Goal: Information Seeking & Learning: Learn about a topic

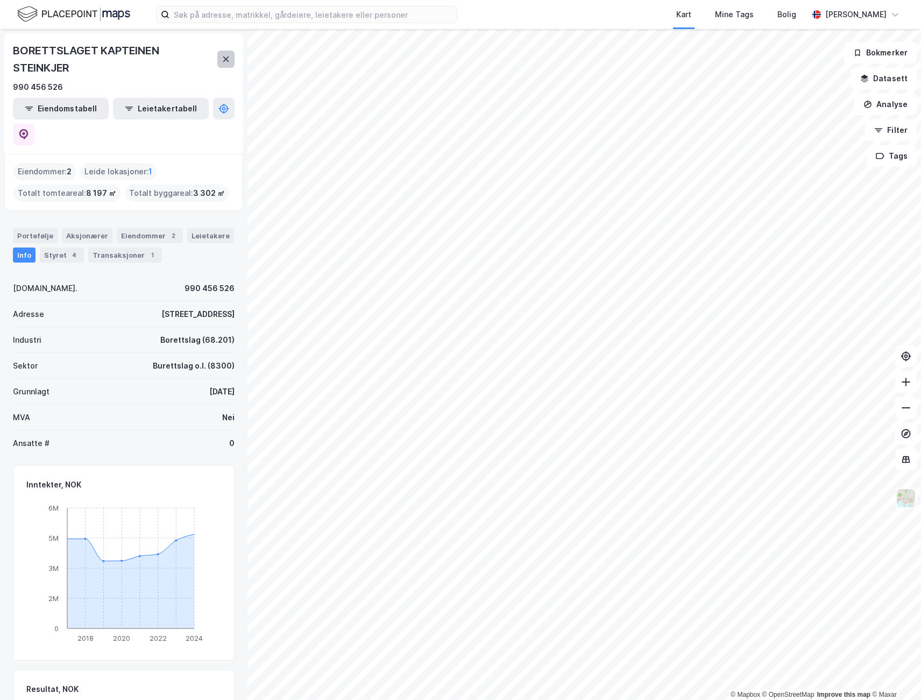
click at [226, 66] on button at bounding box center [225, 59] width 17 height 17
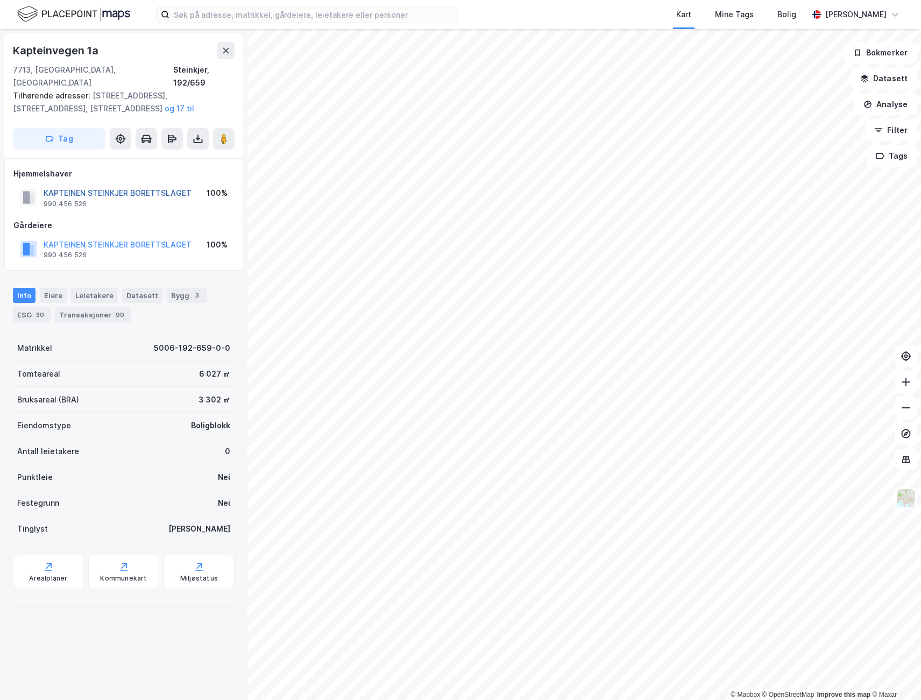
click at [0, 0] on button "KAPTEINEN STEINKJER BORETTSLAGET" at bounding box center [0, 0] width 0 height 0
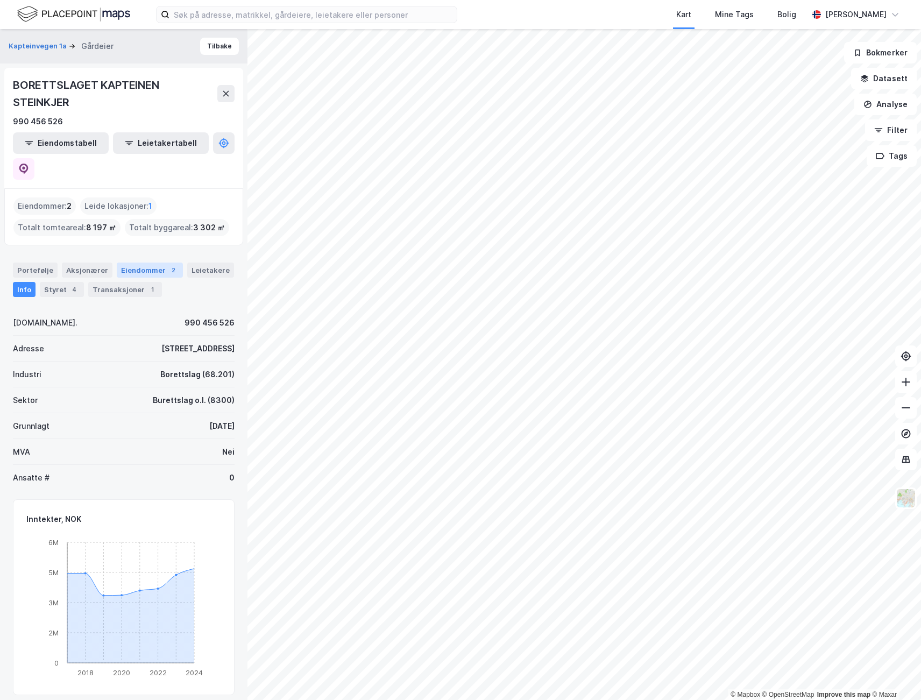
click at [138, 263] on div "Eiendommer 2" at bounding box center [150, 270] width 66 height 15
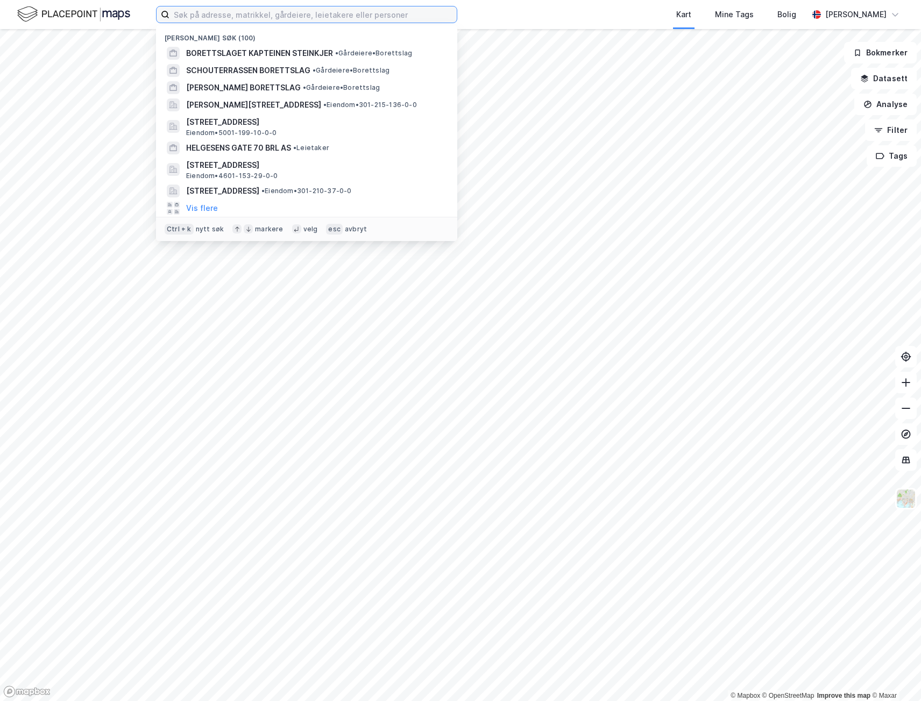
click at [287, 18] on input at bounding box center [313, 14] width 287 height 16
paste input "991700668"
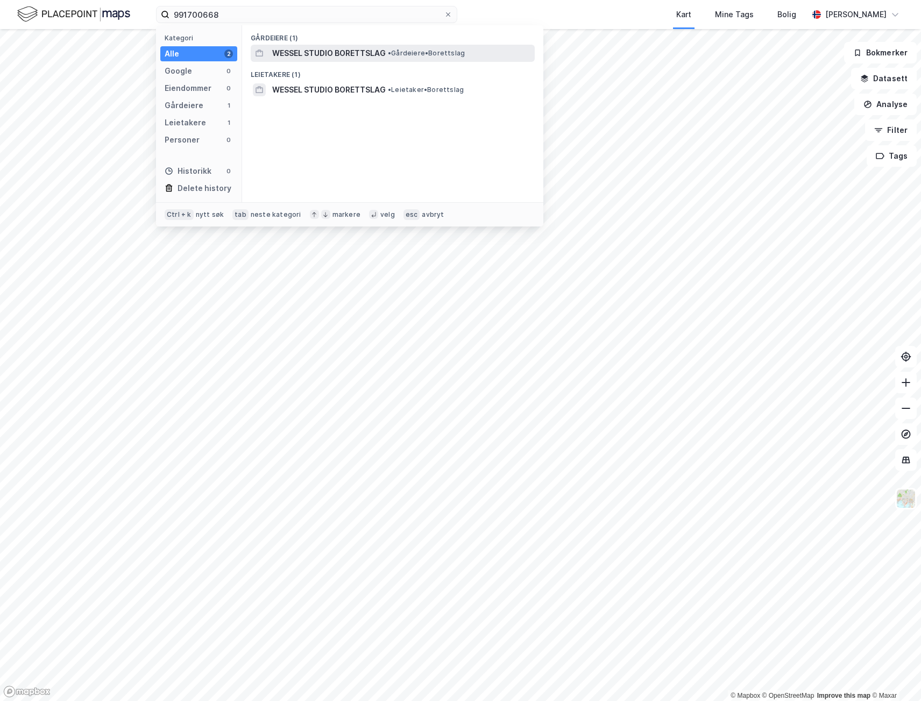
click at [328, 54] on span "WESSEL STUDIO BORETTSLAG" at bounding box center [329, 53] width 114 height 13
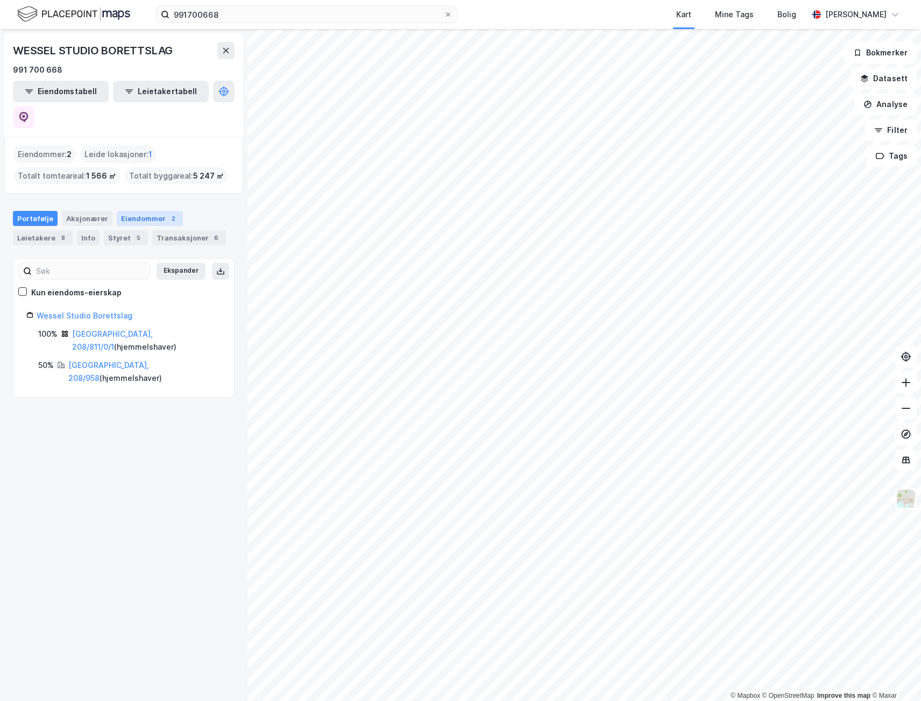
click at [156, 211] on div "Eiendommer 2" at bounding box center [150, 218] width 66 height 15
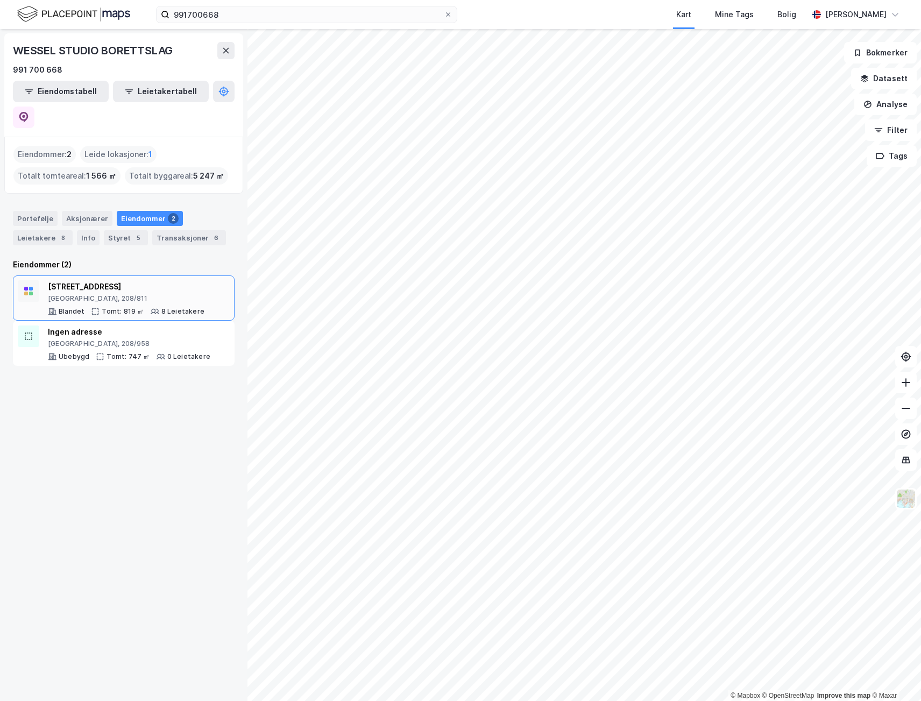
click at [123, 280] on div "[STREET_ADDRESS] Tomt: 819 ㎡ 8 Leietakere" at bounding box center [126, 298] width 157 height 36
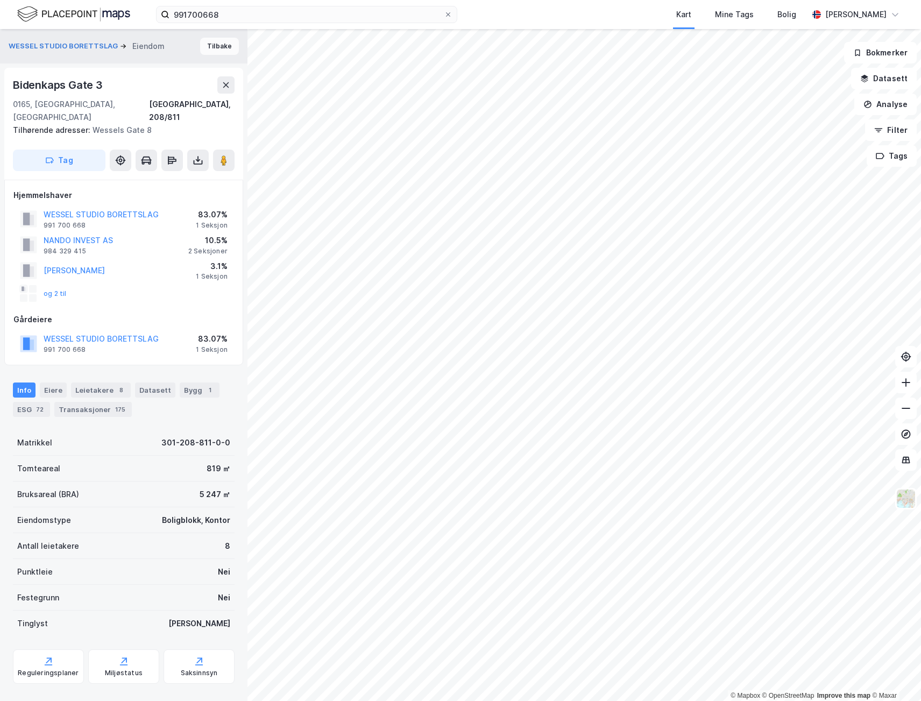
click at [208, 44] on button "Tilbake" at bounding box center [219, 46] width 39 height 17
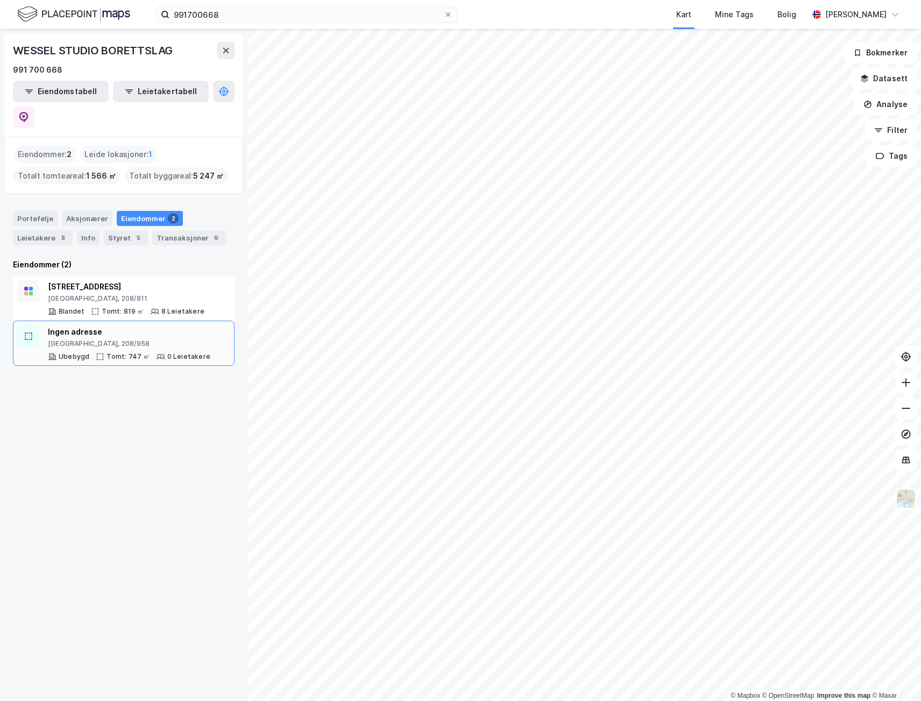
click at [160, 321] on div "Ingen adresse [GEOGRAPHIC_DATA], 208/958 Ubebygd Tomt: 747 ㎡ 0 Leietakere" at bounding box center [124, 343] width 222 height 45
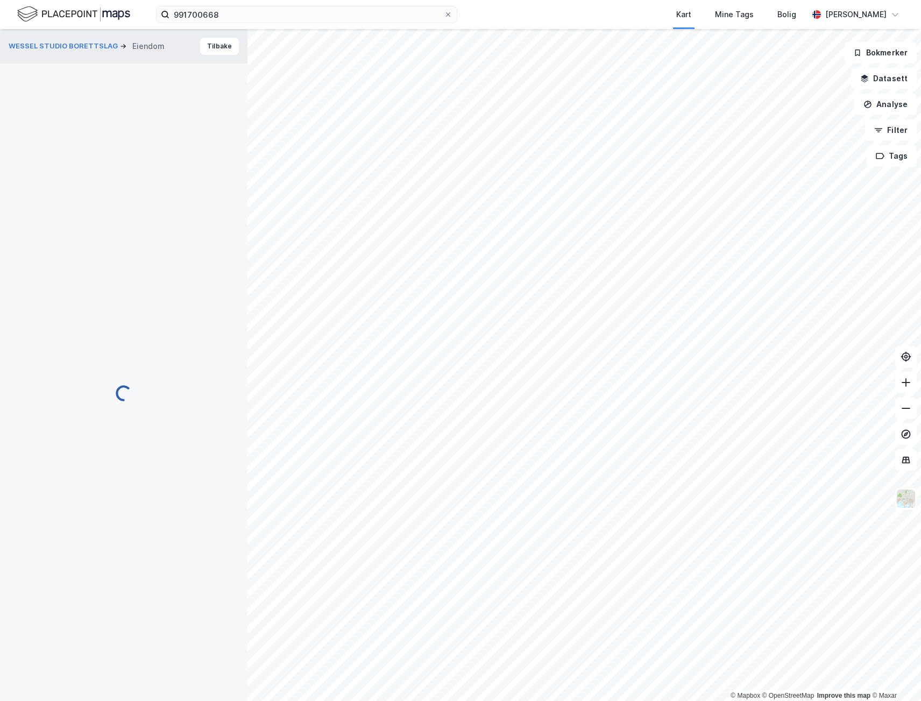
scroll to position [1, 0]
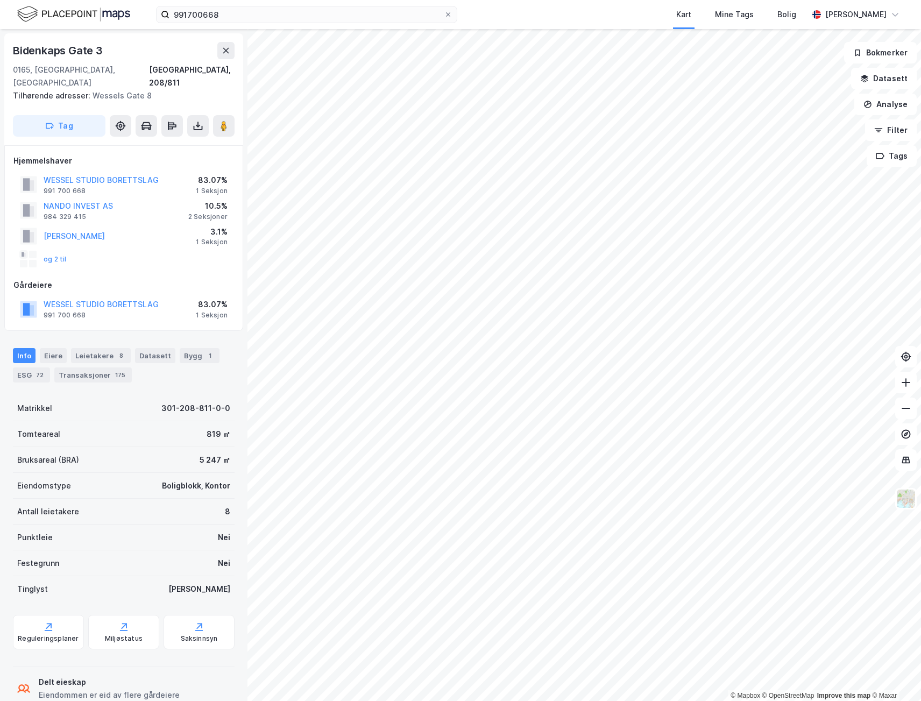
scroll to position [1, 0]
drag, startPoint x: 85, startPoint y: 176, endPoint x: 43, endPoint y: 177, distance: 42.0
click at [43, 177] on div "WESSEL STUDIO BORETTSLAG 991 700 668" at bounding box center [89, 184] width 139 height 22
copy div "991 700 668"
click at [119, 51] on div "Bidenkaps Gate 3" at bounding box center [124, 49] width 222 height 17
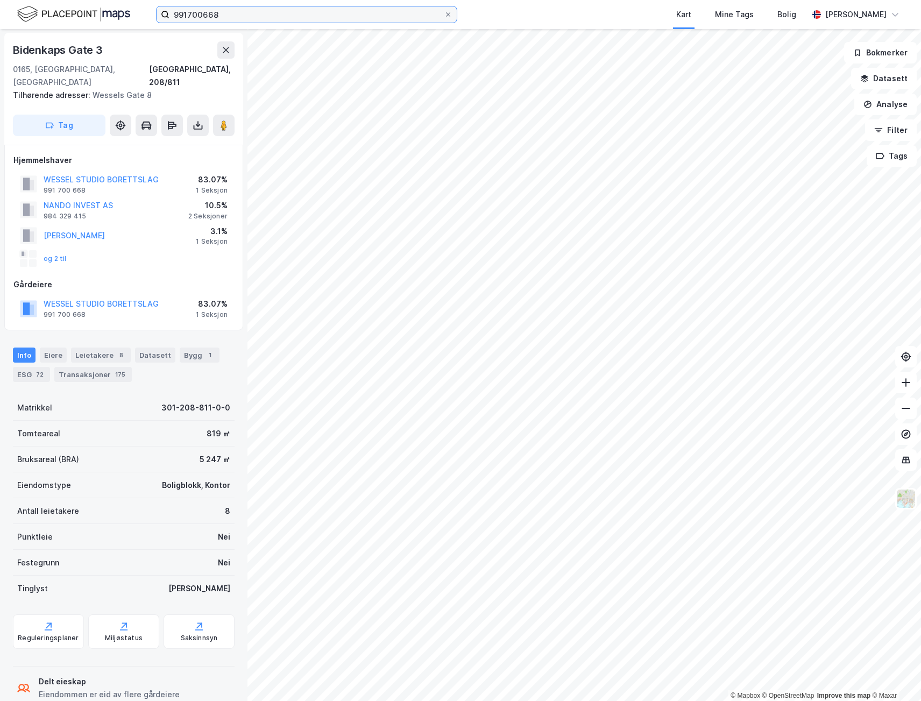
click at [251, 20] on input "991700668" at bounding box center [307, 14] width 274 height 16
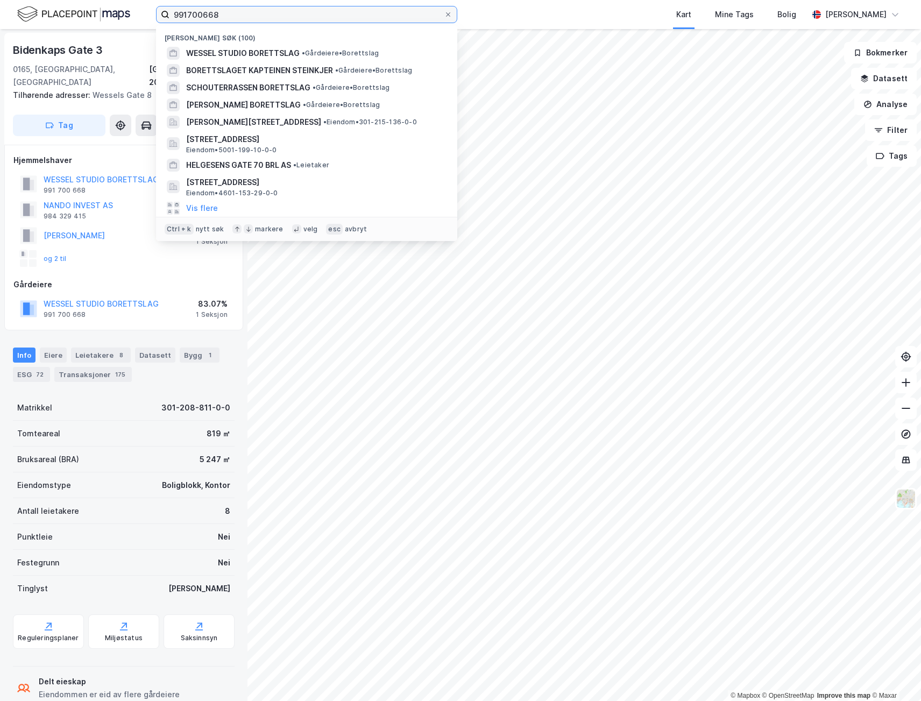
drag, startPoint x: 251, startPoint y: 20, endPoint x: 27, endPoint y: 18, distance: 223.9
click at [27, 18] on div "991700668 Nylige søk (100) WESSEL STUDIO BORETTSLAG • Gårdeiere • Borettslag BO…" at bounding box center [460, 14] width 921 height 29
paste input "18520104"
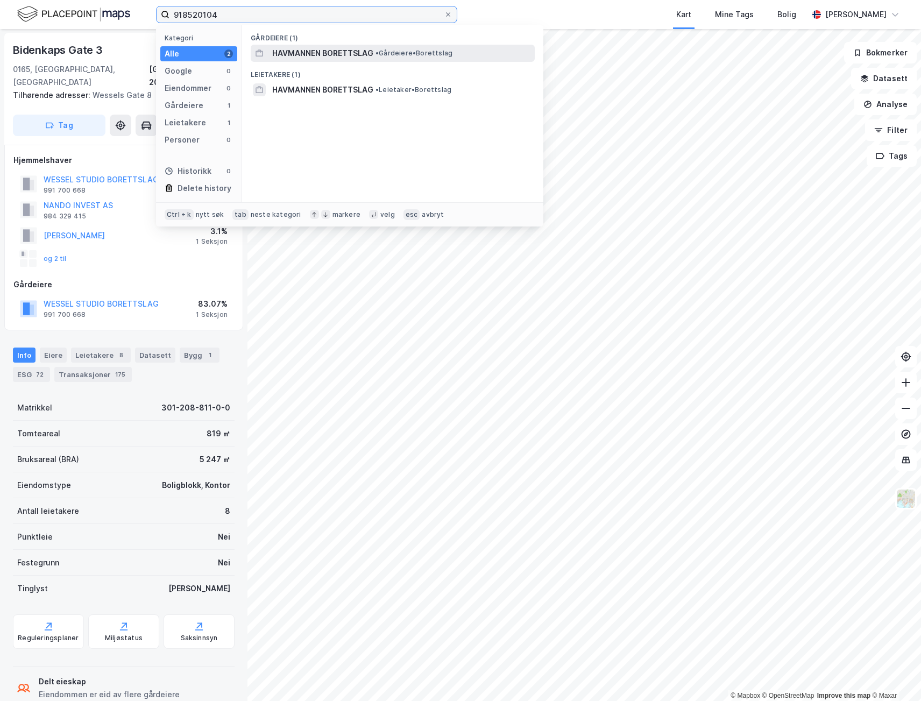
type input "918520104"
click at [311, 53] on span "HAVMANNEN BORETTSLAG" at bounding box center [322, 53] width 101 height 13
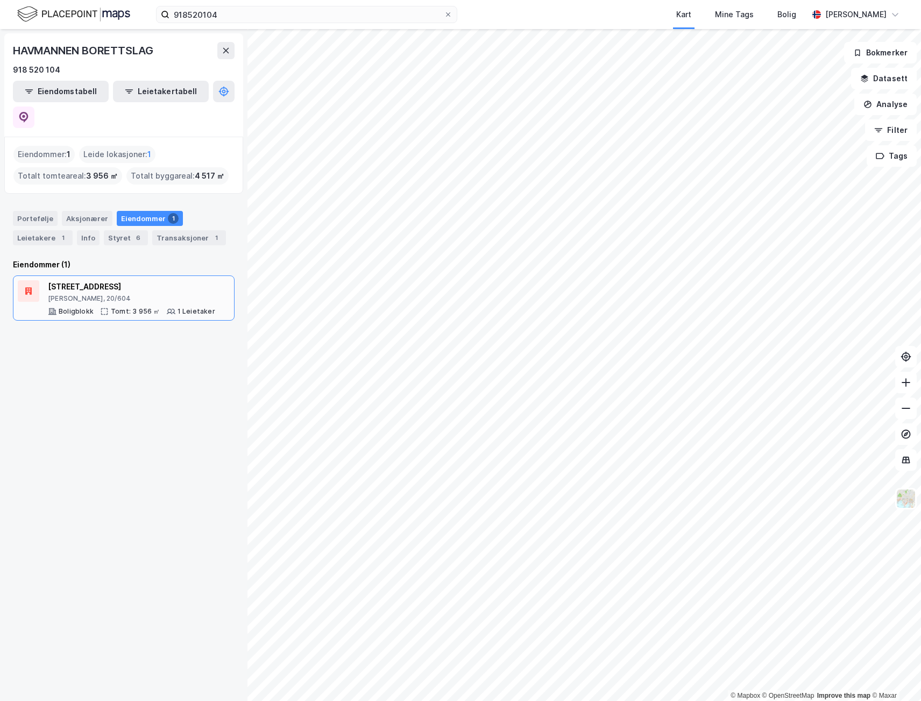
click at [118, 294] on div "[PERSON_NAME], 20/604" at bounding box center [131, 298] width 167 height 9
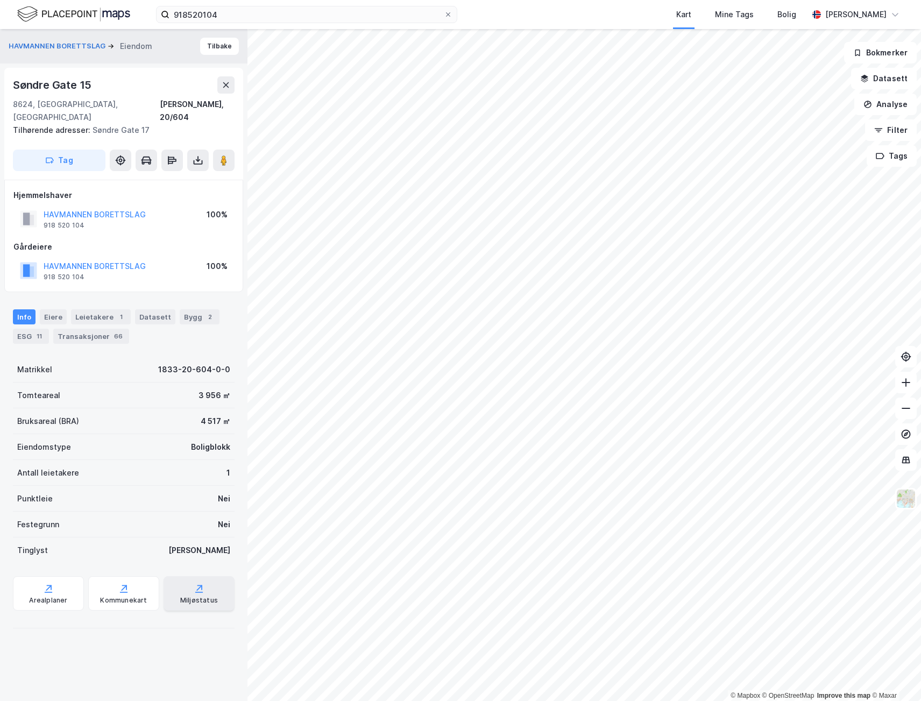
click at [184, 596] on div "Miljøstatus" at bounding box center [199, 600] width 38 height 9
click at [900, 80] on button "Datasett" at bounding box center [884, 79] width 66 height 22
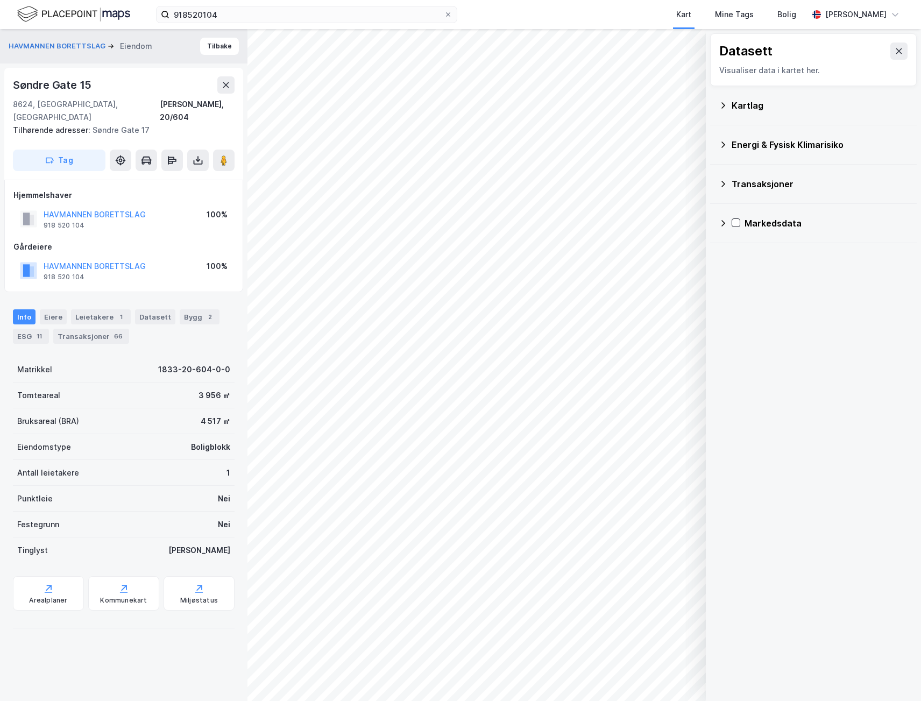
click at [728, 143] on div "Energi & Fysisk Klimarisiko" at bounding box center [813, 145] width 189 height 26
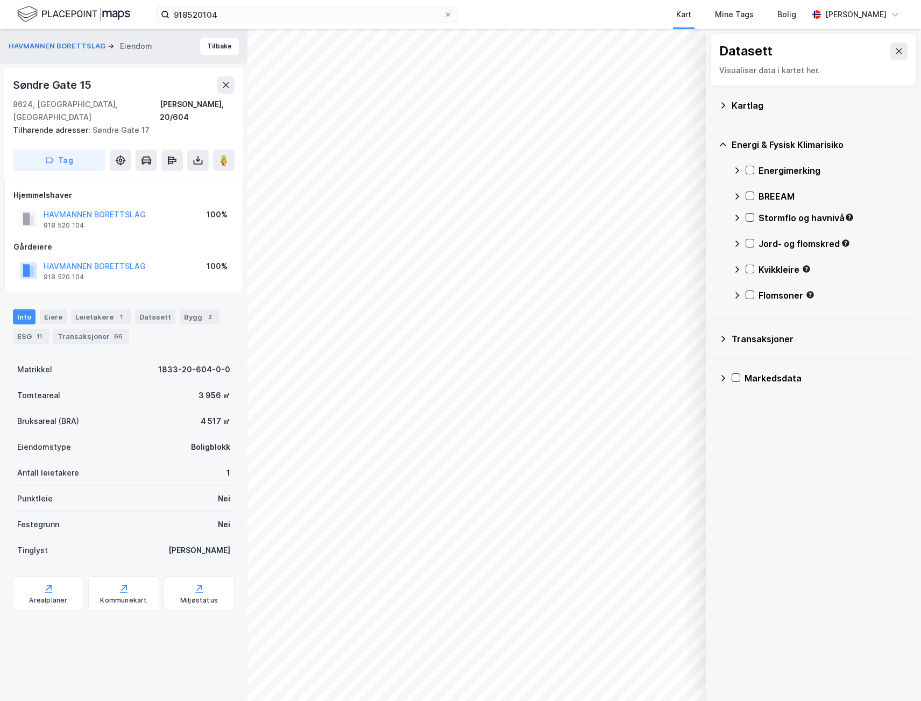
click at [739, 174] on icon at bounding box center [737, 170] width 9 height 9
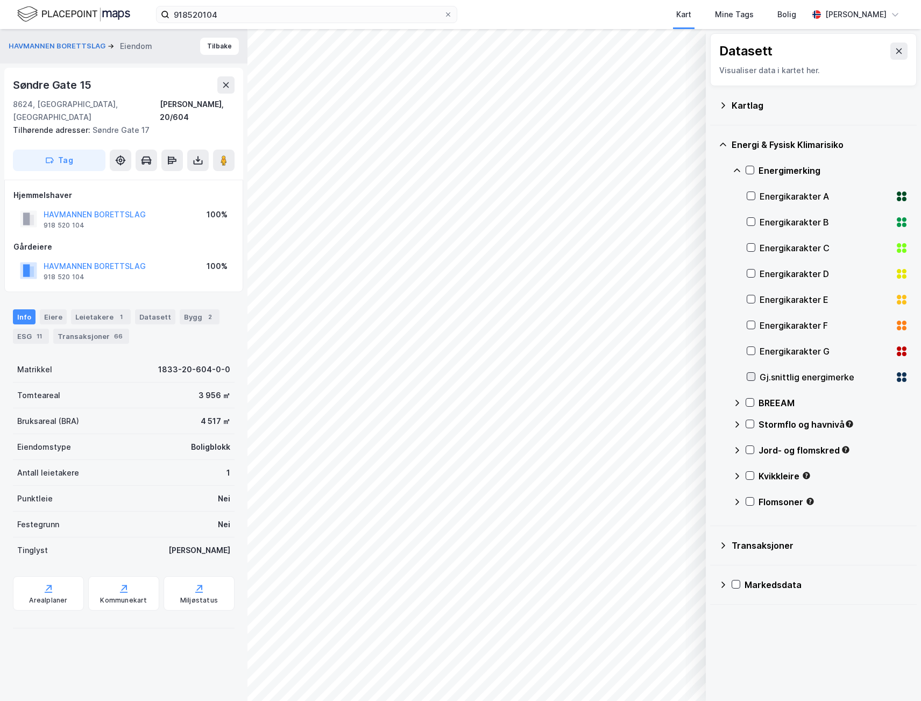
click at [750, 377] on icon at bounding box center [752, 377] width 8 height 8
click at [37, 331] on div "11" at bounding box center [39, 336] width 11 height 11
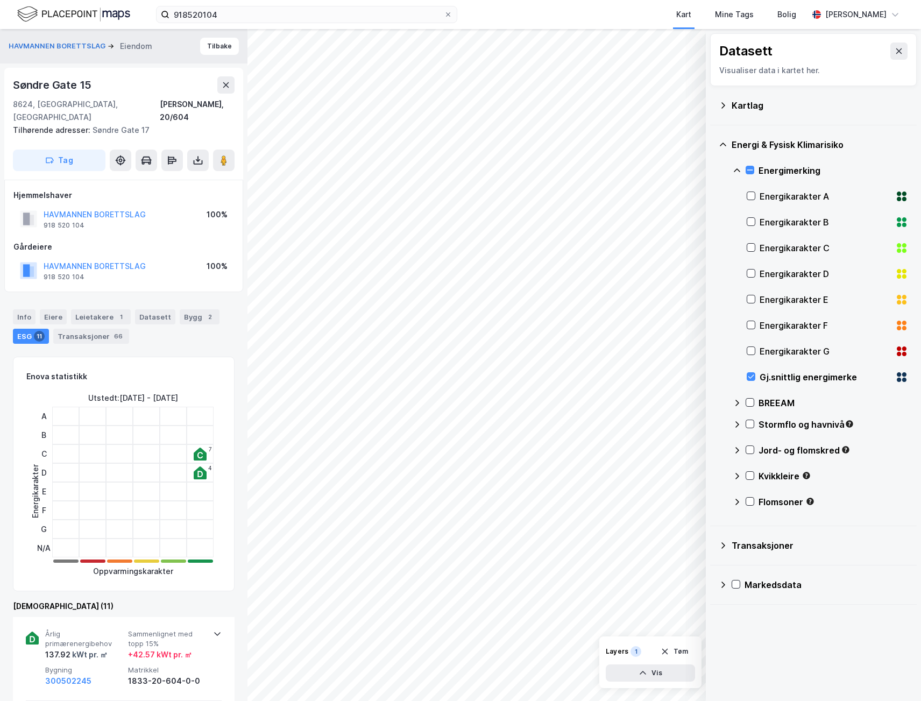
scroll to position [383, 0]
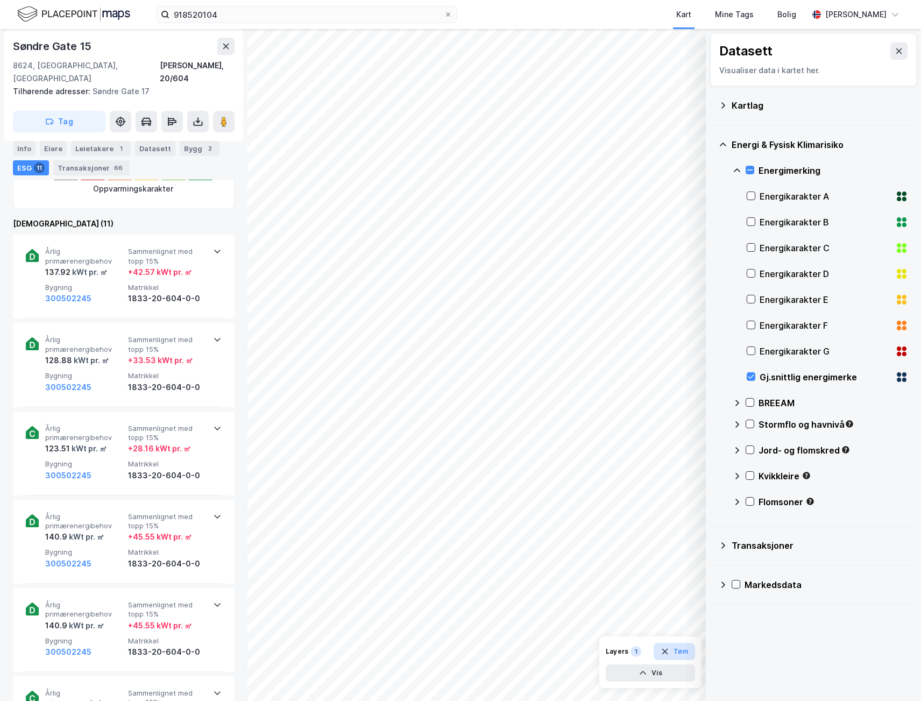
click at [678, 650] on button "Tøm" at bounding box center [674, 651] width 41 height 17
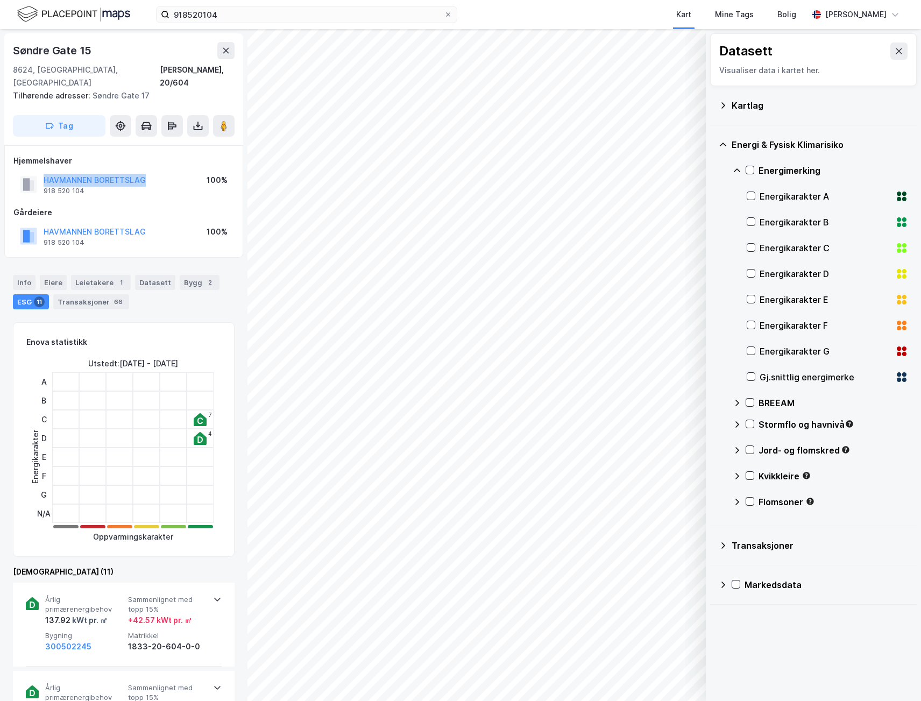
drag, startPoint x: 147, startPoint y: 168, endPoint x: 41, endPoint y: 170, distance: 106.0
click at [41, 172] on div "HAVMANNEN BORETTSLAG 918 520 104 100%" at bounding box center [123, 185] width 221 height 26
copy button "HAVMANNEN BORETTSLAG"
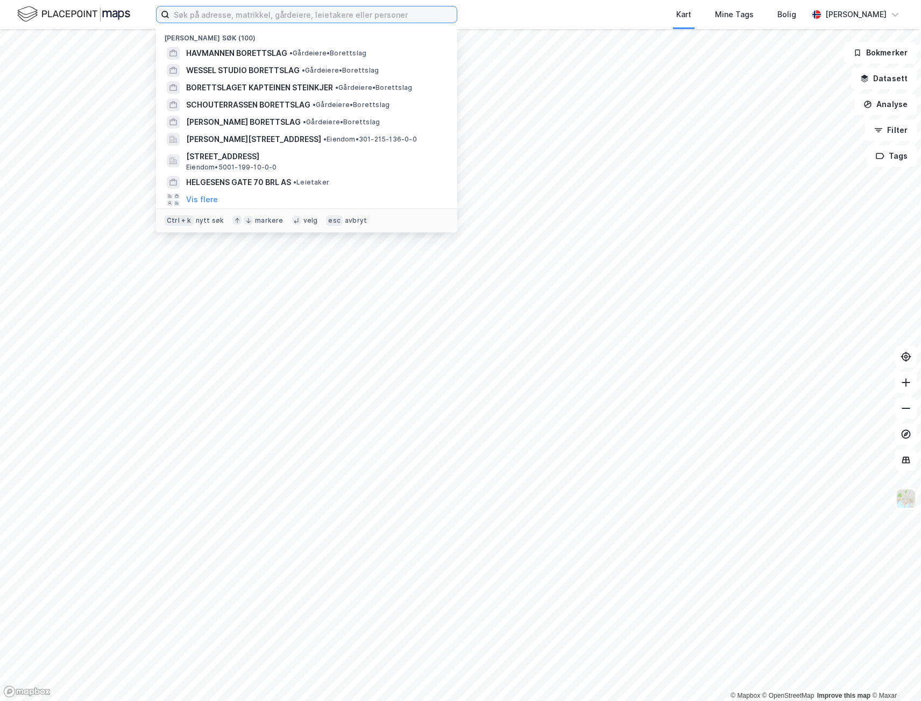
click at [190, 14] on input at bounding box center [313, 14] width 287 height 16
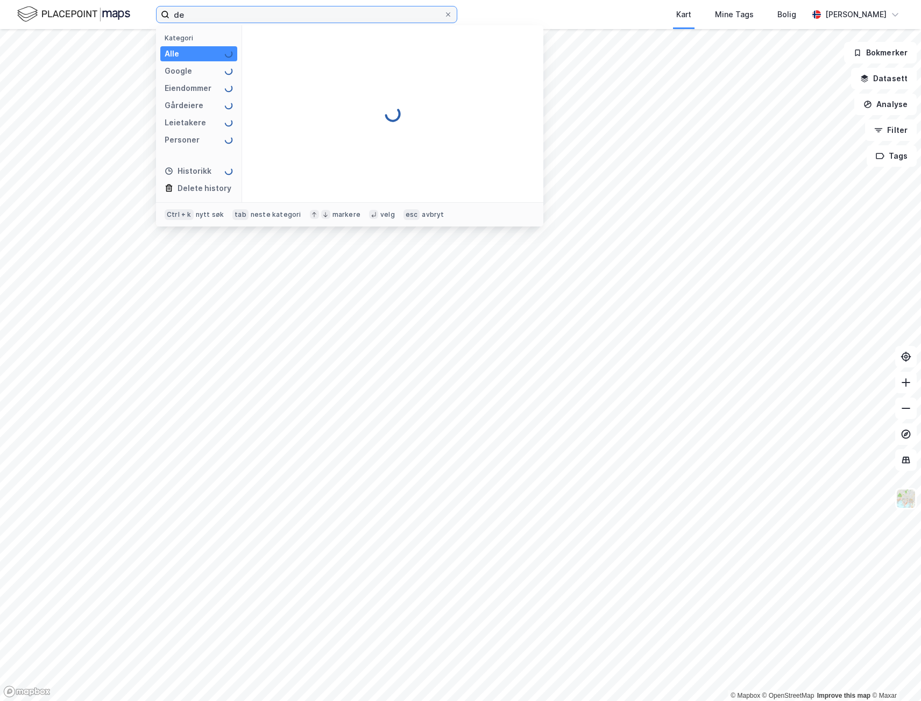
type input "d"
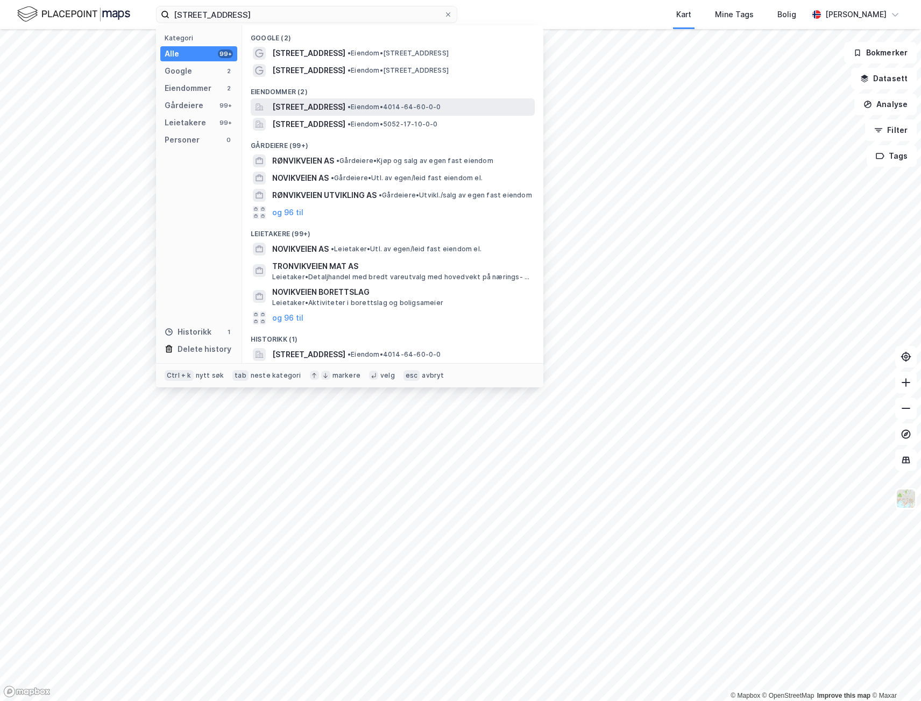
click at [346, 104] on span "Frøvikveien 7, 3766, SANNIDAL, KRAGERØ" at bounding box center [308, 107] width 73 height 13
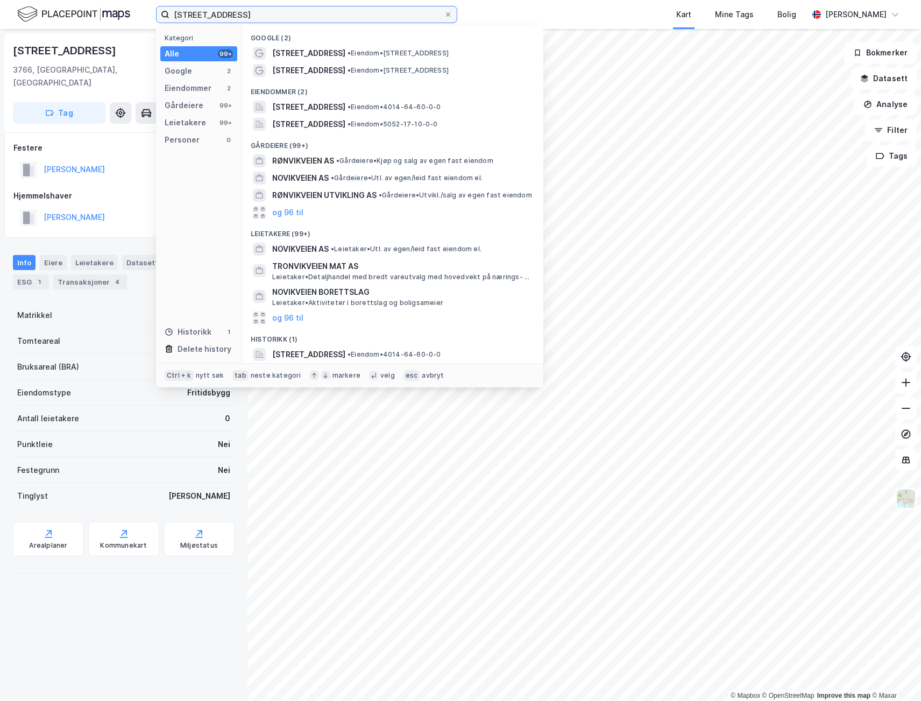
drag, startPoint x: 243, startPoint y: 16, endPoint x: 67, endPoint y: 35, distance: 176.5
click at [67, 35] on div "frøvikveien 7 Kategori Alle 99+ Google 2 Eiendommer 2 Gårdeiere 99+ Leietakere …" at bounding box center [460, 350] width 921 height 701
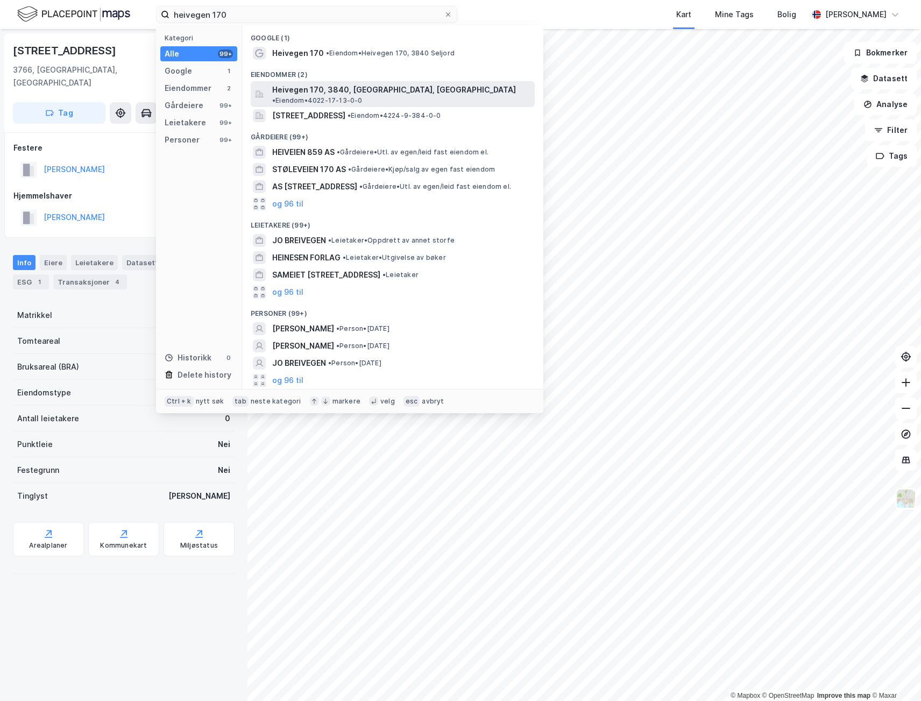
click at [357, 95] on span "Heivegen 170, 3840, SELJORD, SELJORD" at bounding box center [394, 89] width 244 height 13
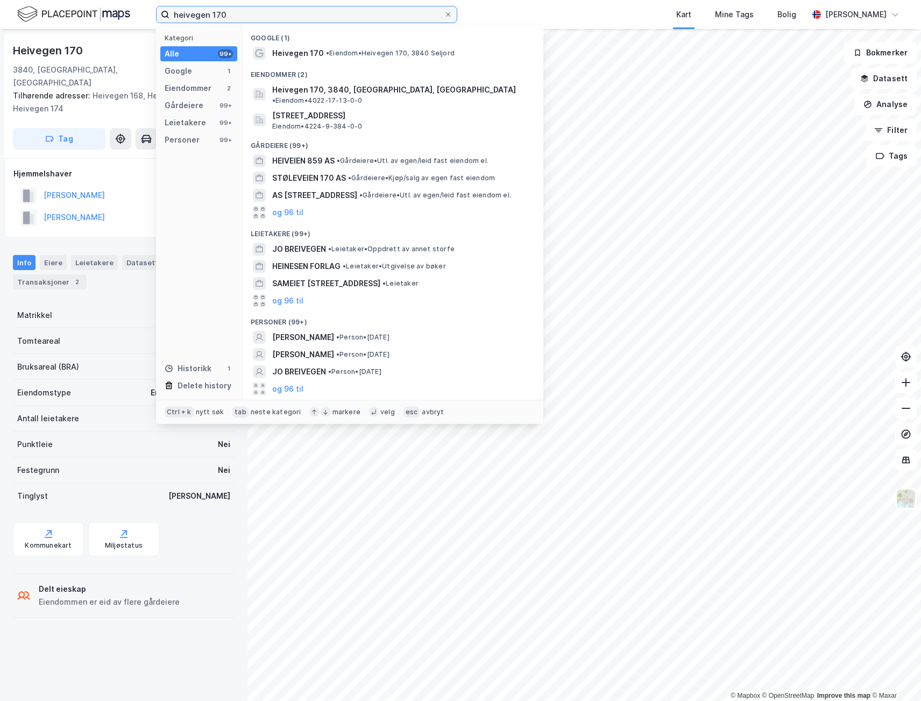
drag, startPoint x: 248, startPoint y: 16, endPoint x: 31, endPoint y: 33, distance: 217.6
click at [31, 33] on div "heivegen 170 Kategori Alle 99+ Google 1 Eiendommer 2 Gårdeiere 99+ Leietakere 9…" at bounding box center [460, 350] width 921 height 701
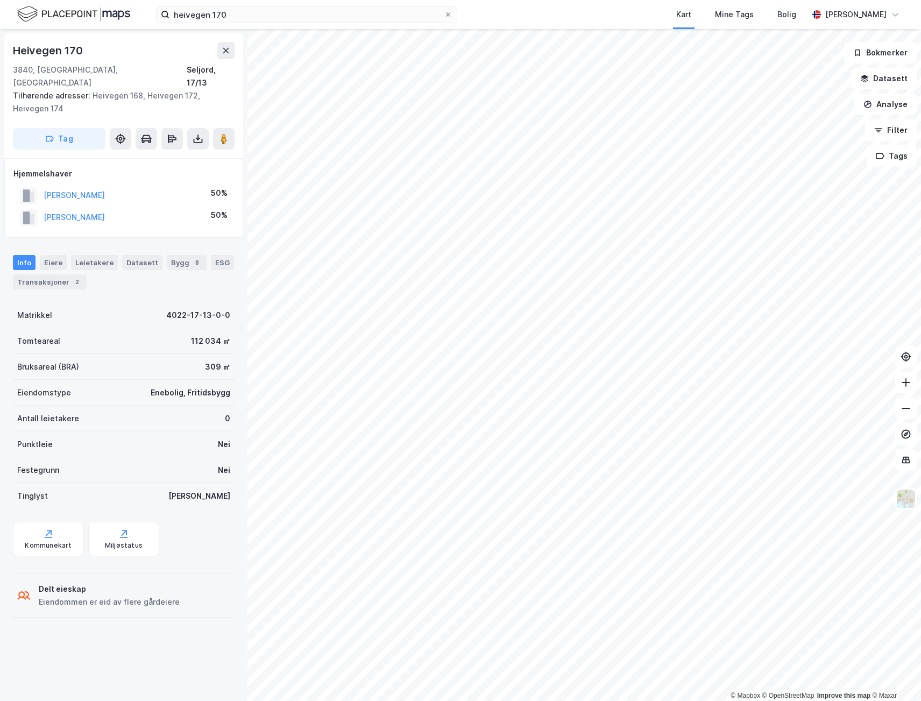
click at [624, 0] on div "Kart Mine Tags Bolig" at bounding box center [658, 14] width 299 height 29
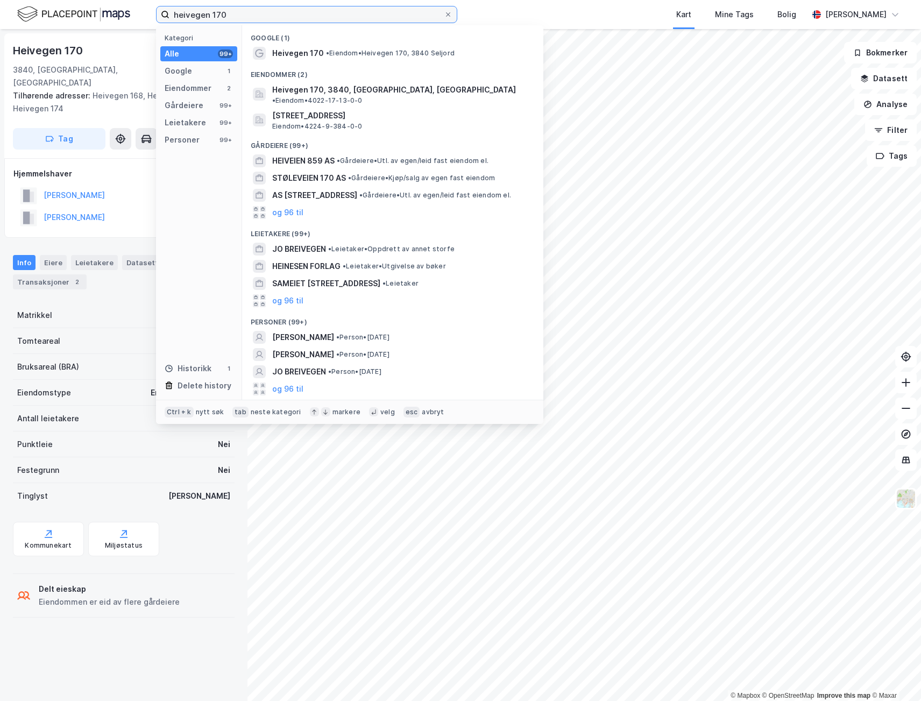
click at [291, 7] on input "heivegen 170" at bounding box center [307, 14] width 274 height 16
drag, startPoint x: 288, startPoint y: 12, endPoint x: -44, endPoint y: 30, distance: 332.0
click at [0, 30] on html "heivegen 170 Kategori Alle 99+ Google 1 Eiendommer 2 Gårdeiere 99+ Leietakere 9…" at bounding box center [460, 350] width 921 height 701
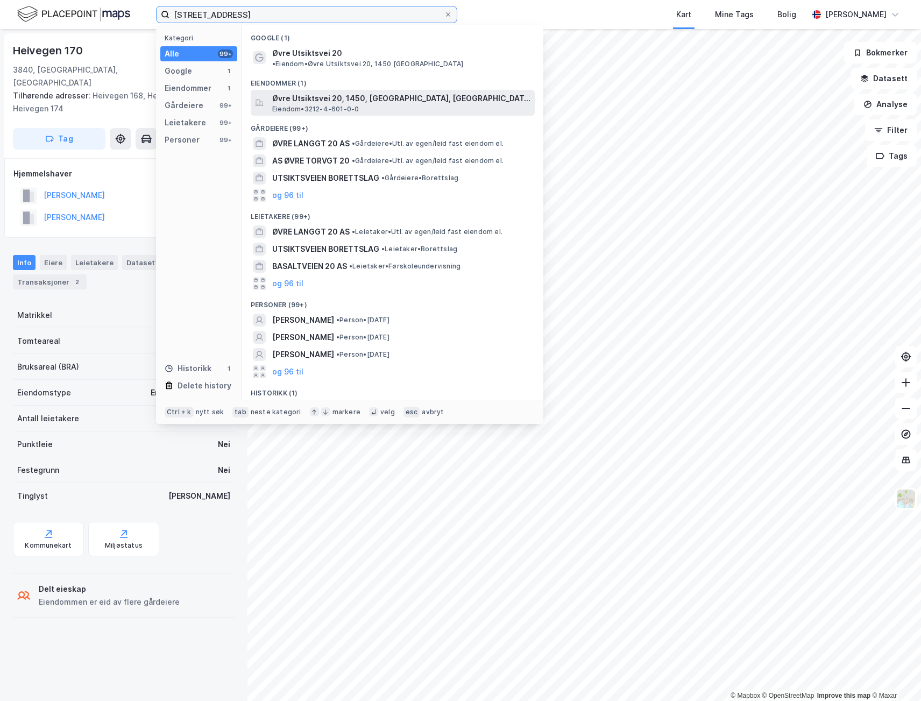
type input "øvre utsiktsvei 20"
click at [371, 92] on span "Øvre Utsiktsvei 20, 1450, NESODDTANGEN, NESODDEN" at bounding box center [401, 98] width 258 height 13
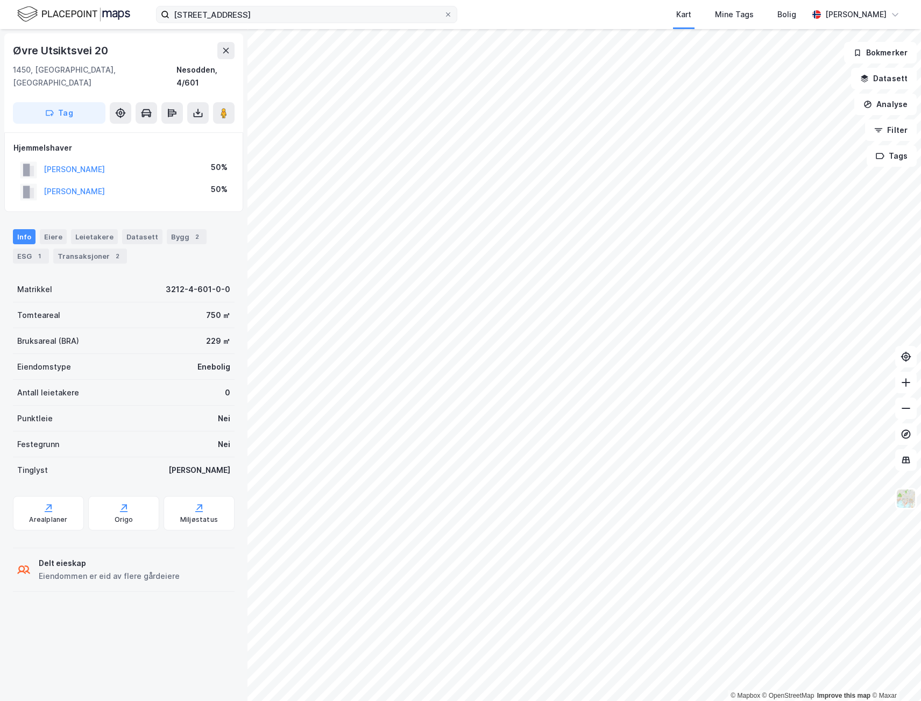
drag, startPoint x: 298, startPoint y: 27, endPoint x: 311, endPoint y: 8, distance: 23.6
click at [298, 26] on div "øvre utsiktsvei 20 Kart Mine Tags Bolig Astrid Napastaa" at bounding box center [460, 14] width 921 height 29
click at [448, 11] on icon at bounding box center [448, 14] width 6 height 6
click at [444, 11] on input "øvre utsiktsvei 20" at bounding box center [307, 14] width 274 height 16
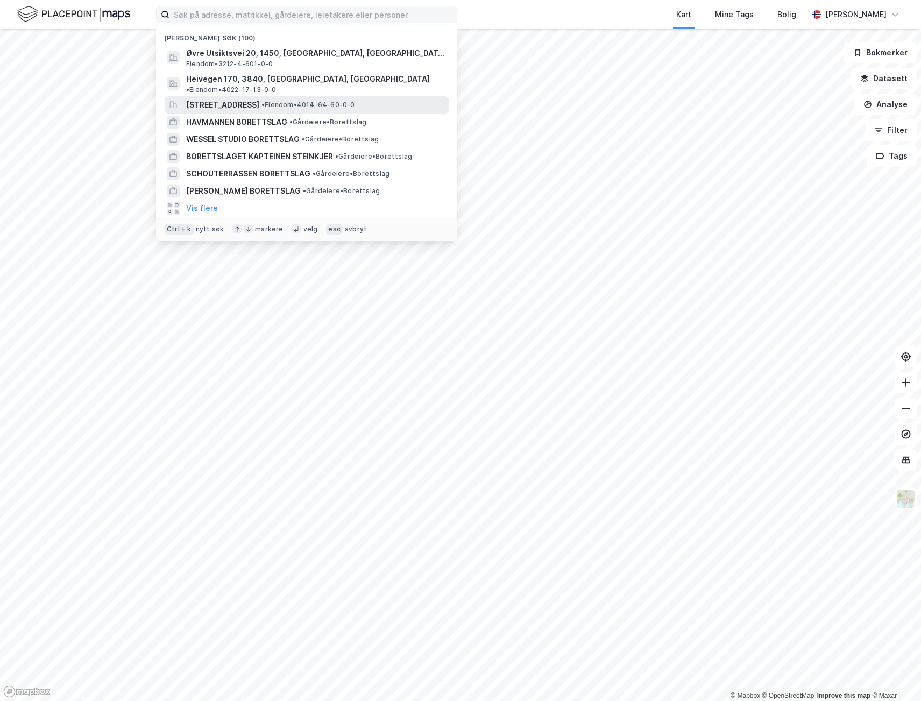
click at [259, 98] on span "Frøvikveien 7, 3766, SANNIDAL, KRAGERØ" at bounding box center [222, 104] width 73 height 13
